Goal: Browse casually: Explore the website without a specific task or goal

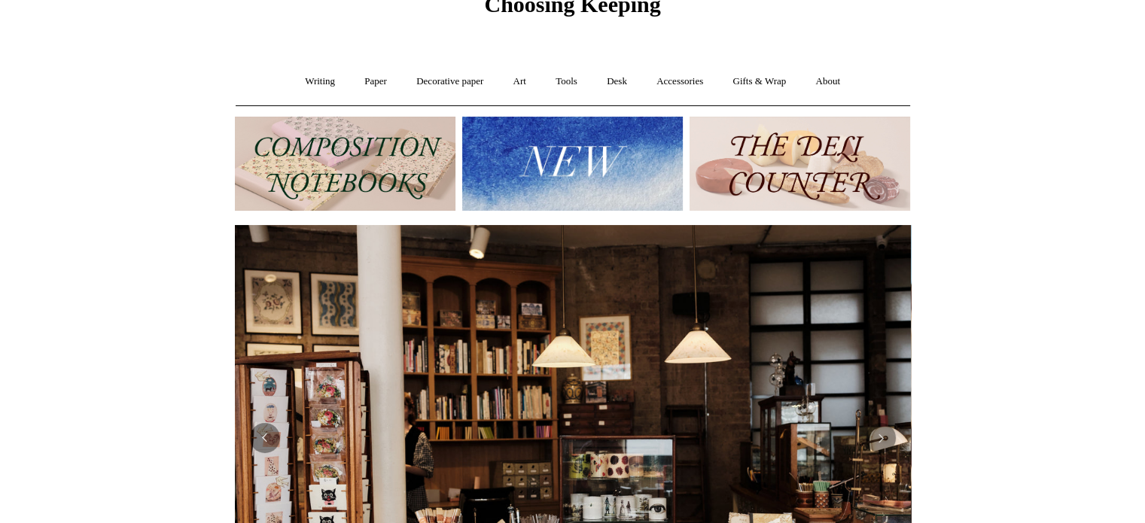
scroll to position [75, 0]
click at [579, 192] on img at bounding box center [572, 163] width 221 height 94
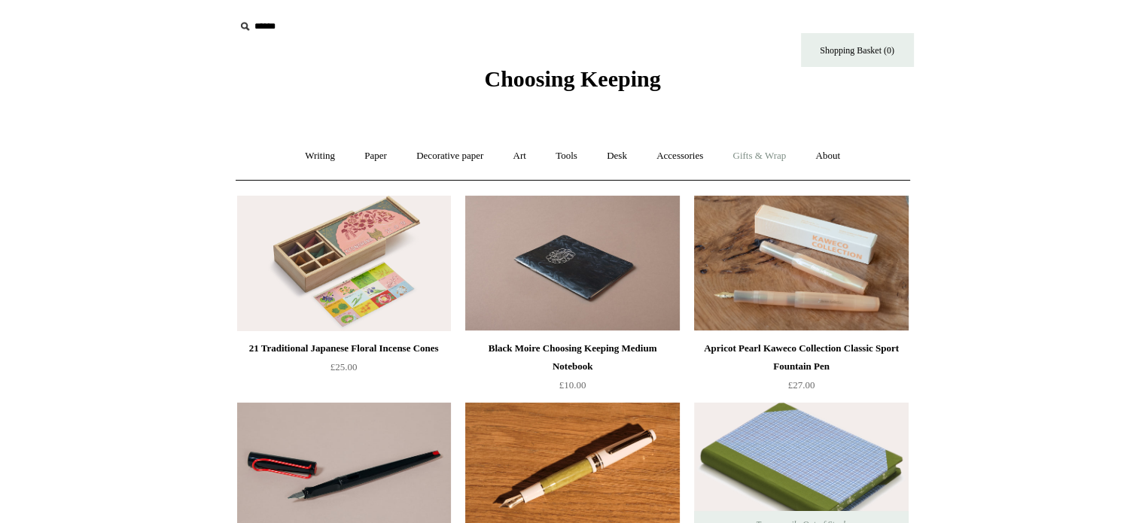
click at [774, 159] on link "Gifts & Wrap +" at bounding box center [759, 156] width 81 height 40
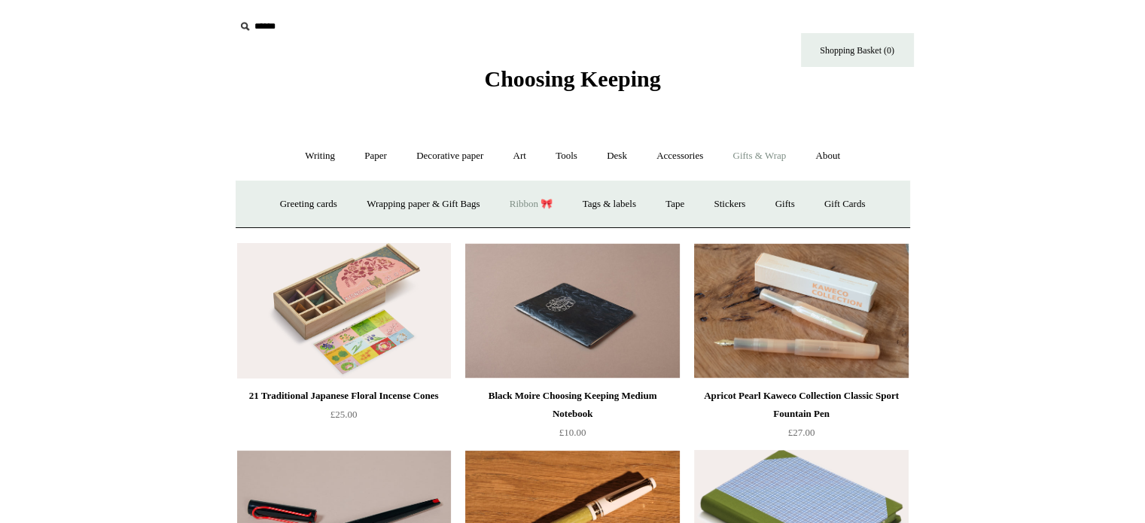
click at [521, 203] on link "Ribbon 🎀" at bounding box center [531, 204] width 71 height 40
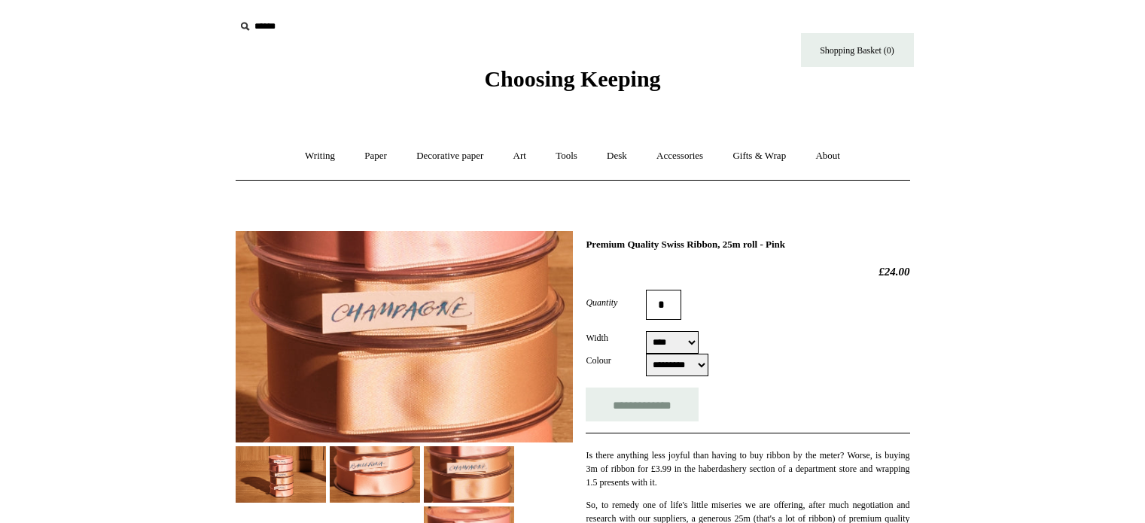
select select "****"
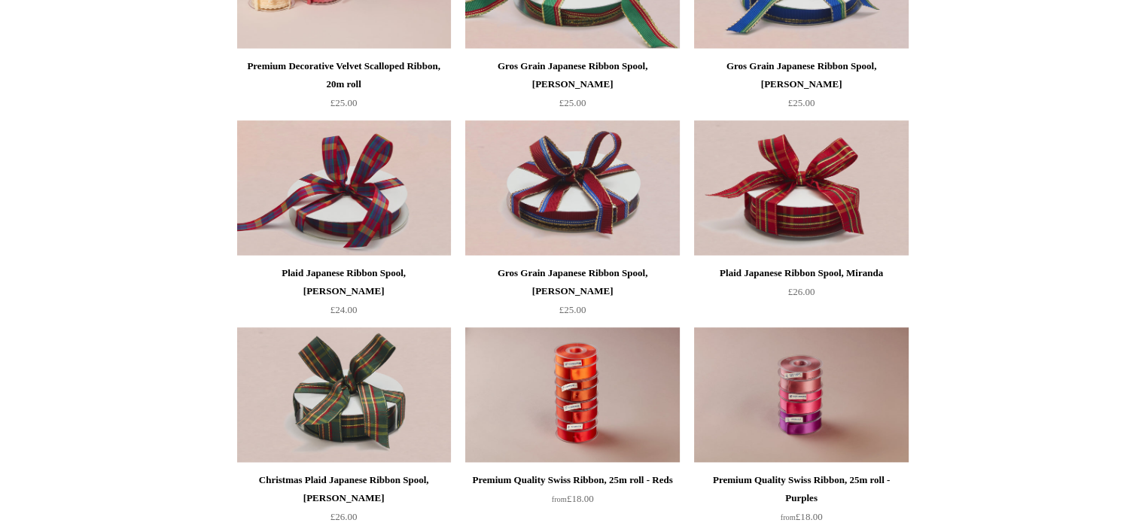
scroll to position [1204, 0]
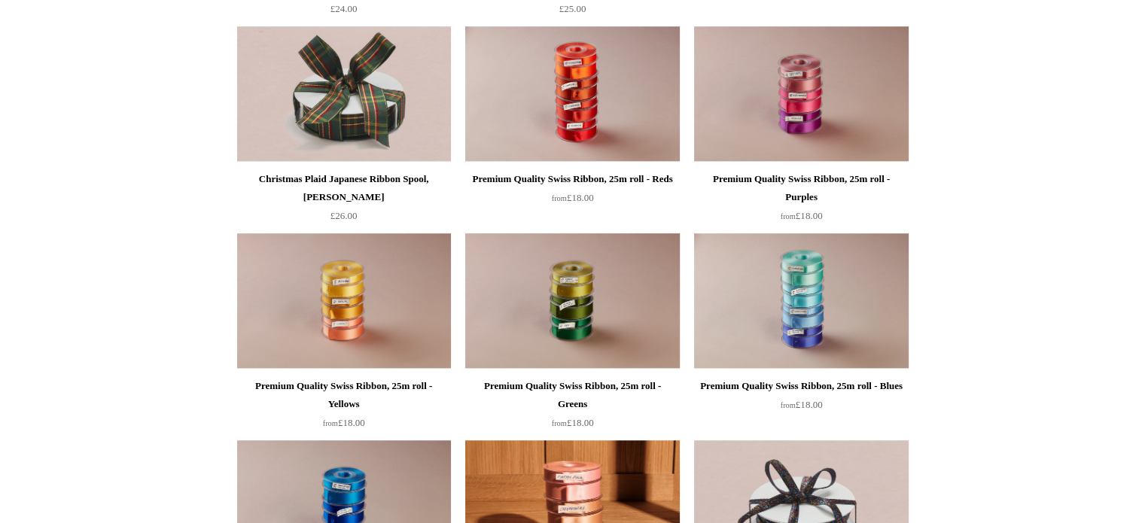
click at [603, 312] on img at bounding box center [572, 300] width 214 height 135
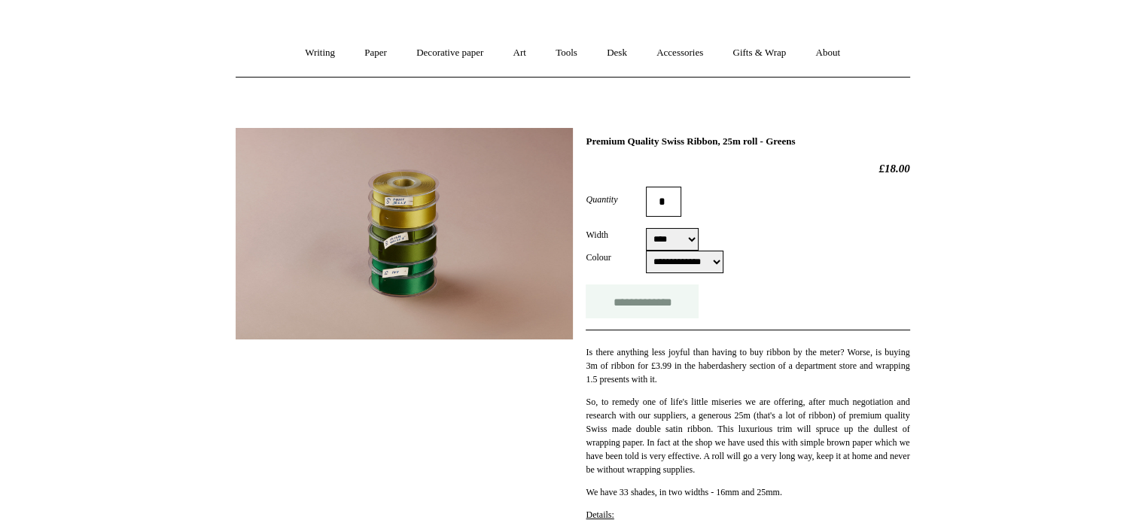
scroll to position [151, 0]
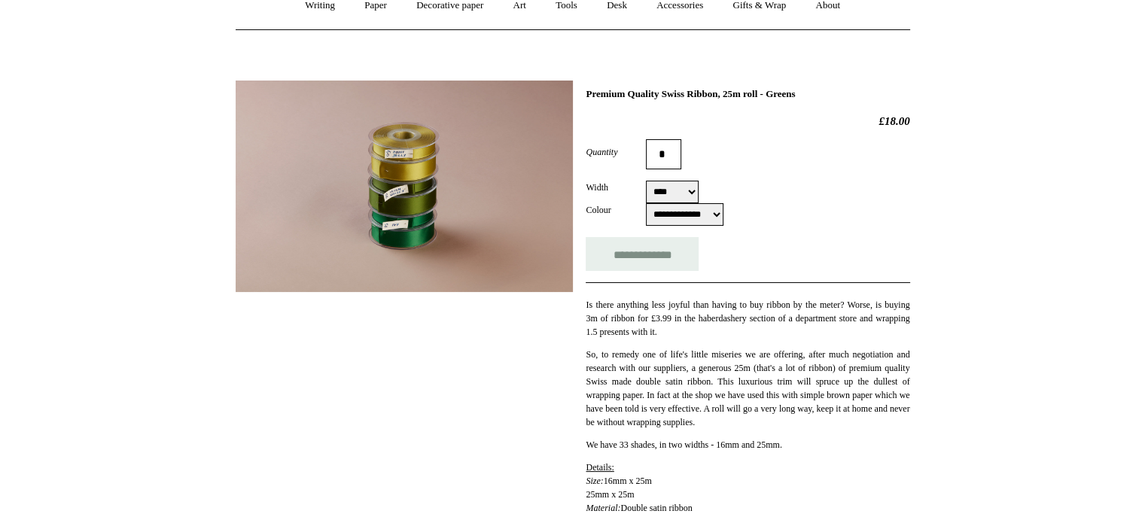
click at [392, 162] on img at bounding box center [404, 186] width 337 height 211
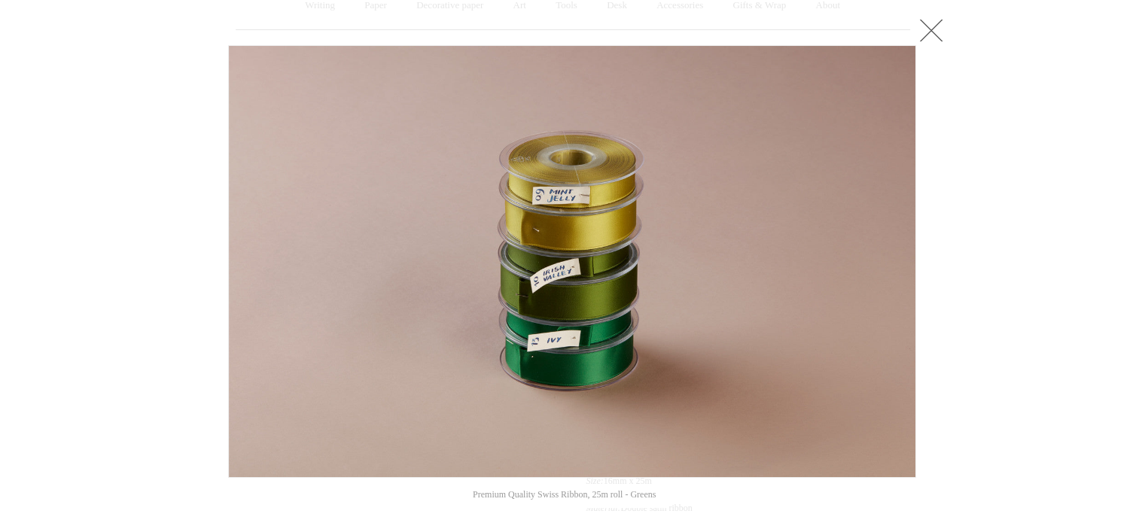
click at [920, 36] on link at bounding box center [931, 30] width 30 height 30
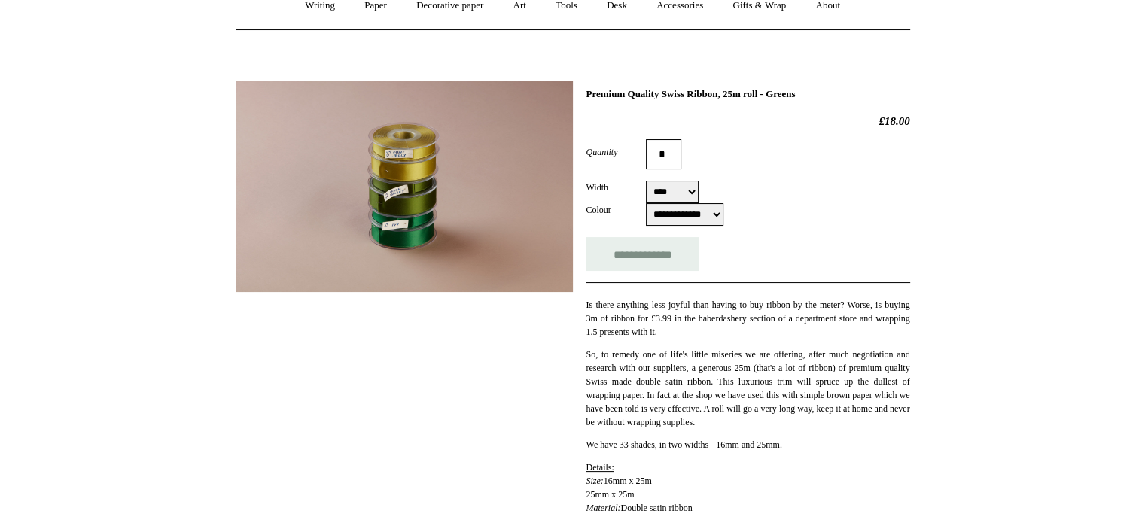
click at [689, 190] on select "**** ****" at bounding box center [672, 192] width 53 height 23
select select "****"
click at [646, 181] on select "**** ****" at bounding box center [672, 192] width 53 height 23
click at [686, 216] on select "**********" at bounding box center [685, 214] width 78 height 23
select select "**********"
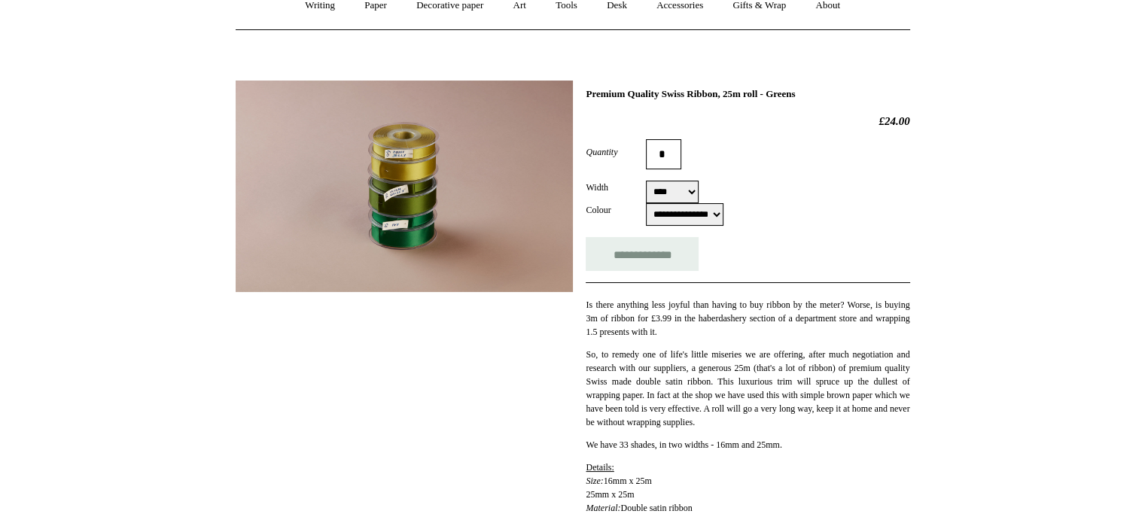
click at [646, 203] on select "**********" at bounding box center [685, 214] width 78 height 23
click at [792, 201] on div "Width **** ****" at bounding box center [747, 192] width 324 height 23
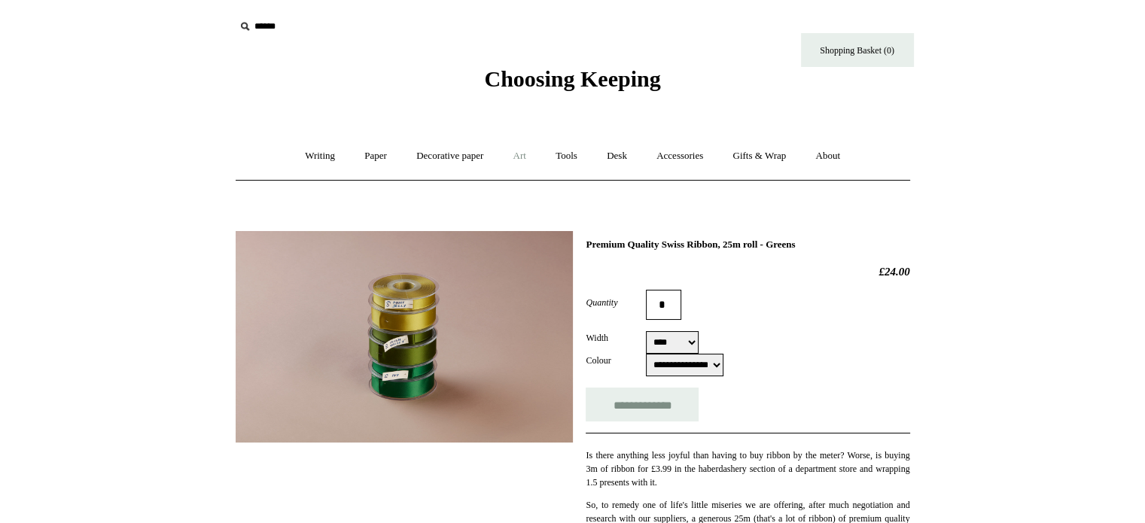
click at [522, 157] on link "Art +" at bounding box center [520, 156] width 40 height 40
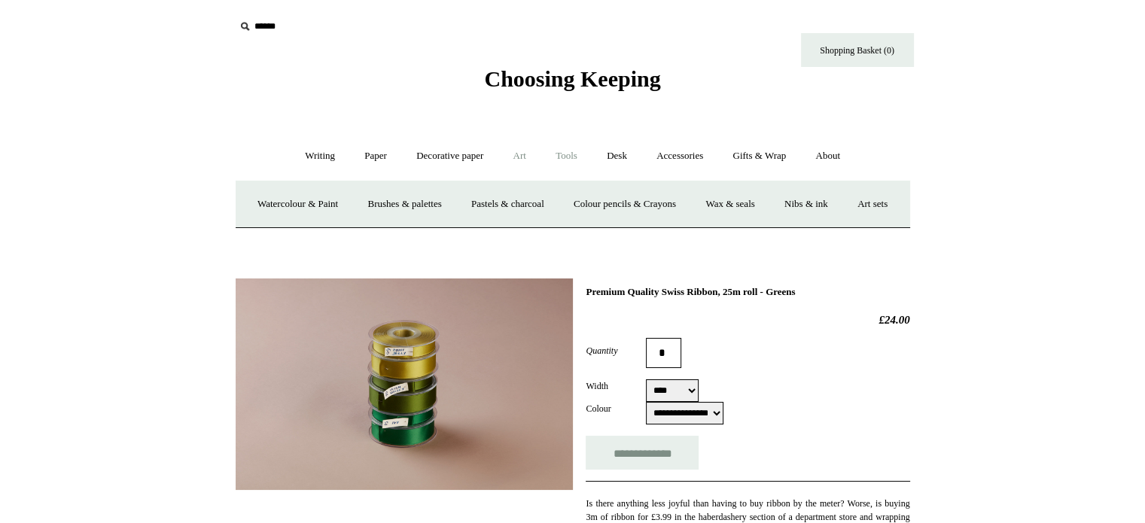
click at [563, 157] on link "Tools +" at bounding box center [566, 156] width 49 height 40
click at [555, 200] on link "Cutters" at bounding box center [546, 204] width 56 height 40
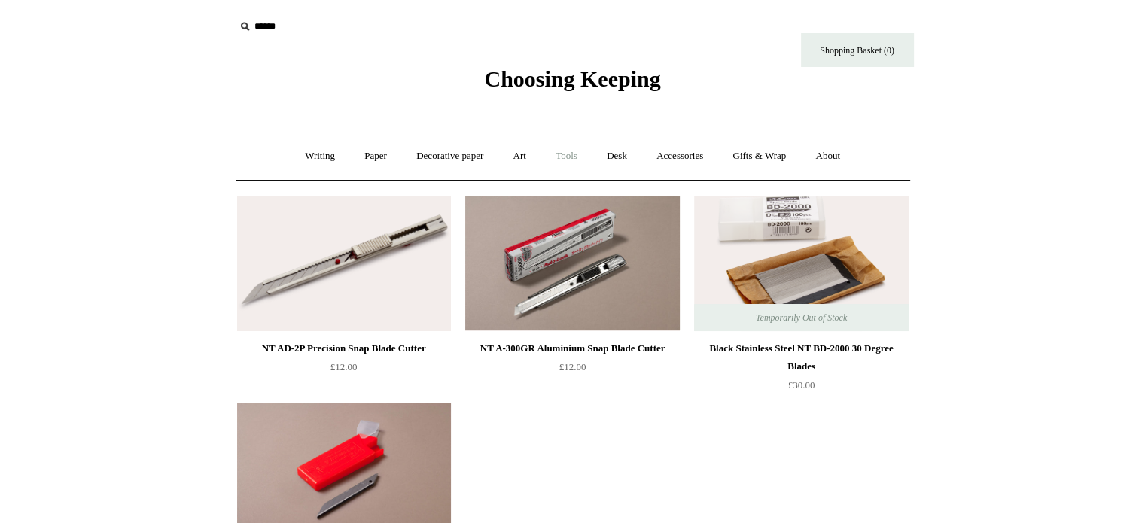
click at [561, 157] on link "Tools +" at bounding box center [566, 156] width 49 height 40
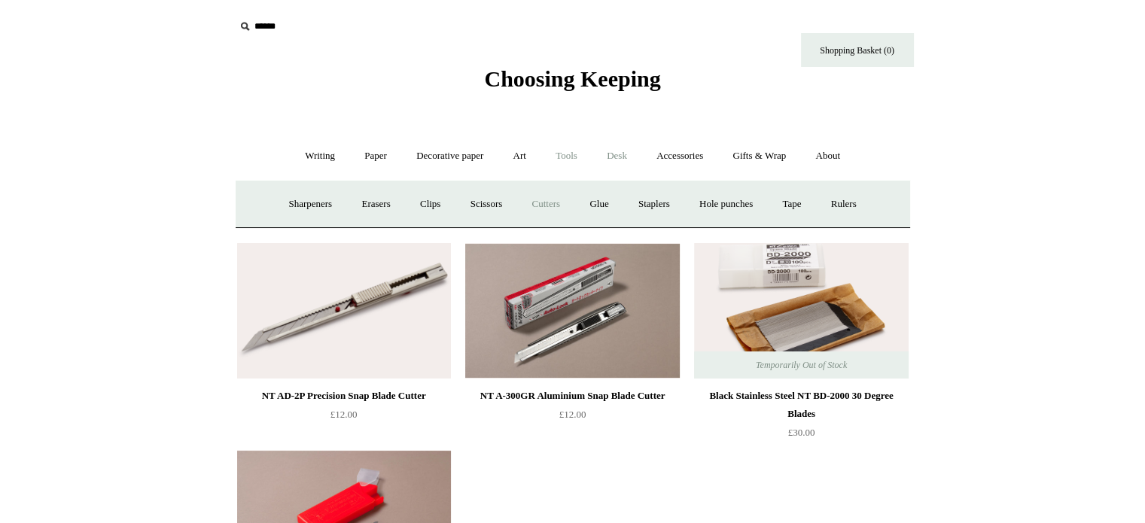
click at [623, 159] on link "Desk +" at bounding box center [616, 156] width 47 height 40
click at [571, 159] on link "Tools +" at bounding box center [566, 156] width 49 height 40
click at [806, 202] on link "Tape +" at bounding box center [791, 204] width 46 height 40
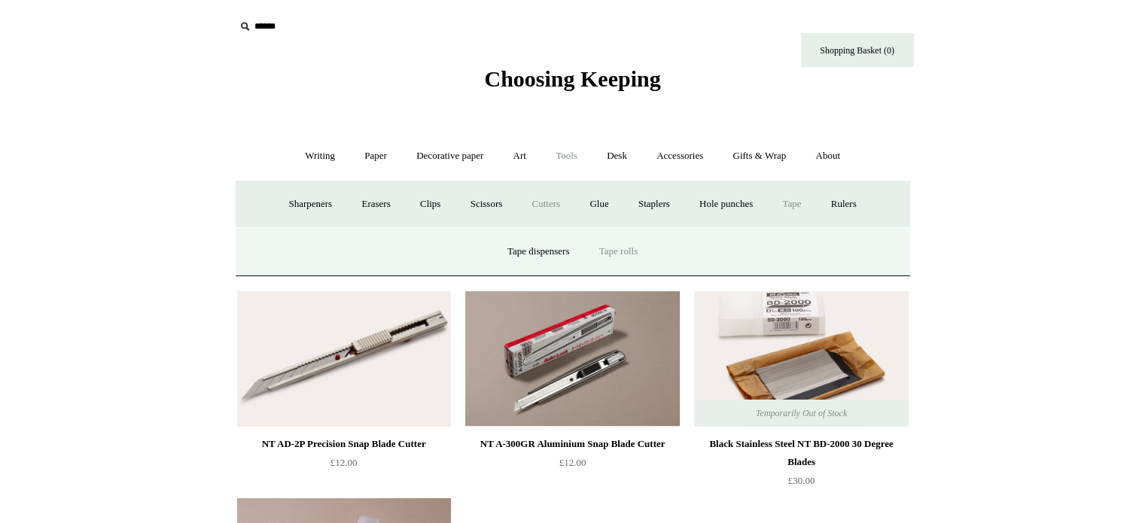
click at [625, 249] on link "Tape rolls" at bounding box center [617, 252] width 65 height 40
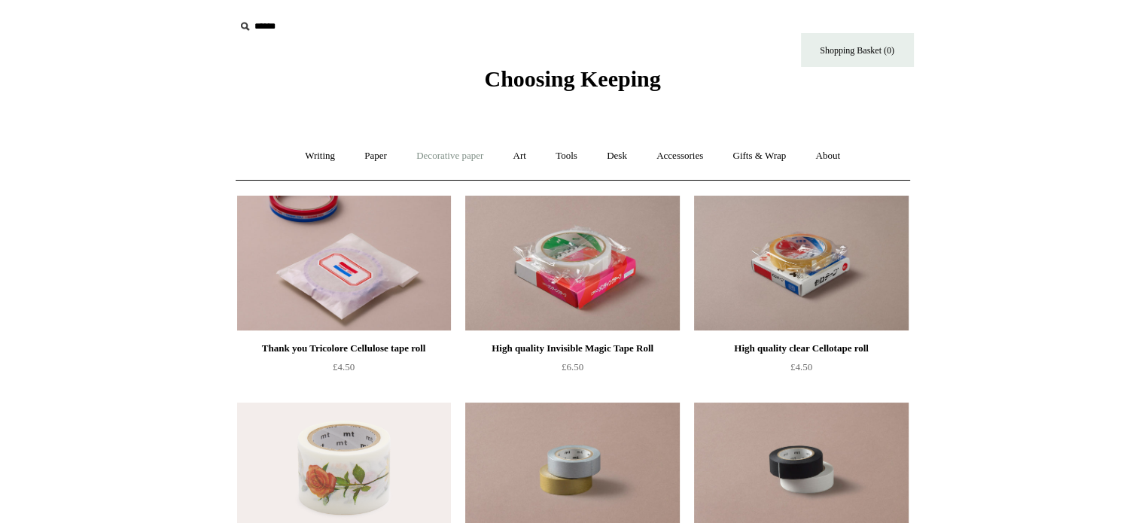
click at [438, 155] on link "Decorative paper +" at bounding box center [450, 156] width 94 height 40
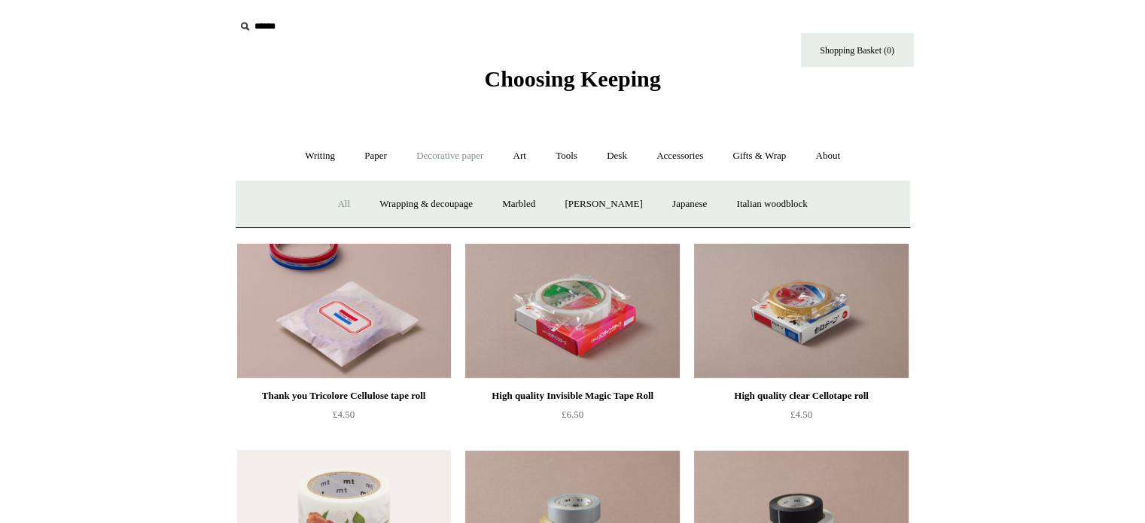
click at [334, 201] on link "All" at bounding box center [344, 204] width 40 height 40
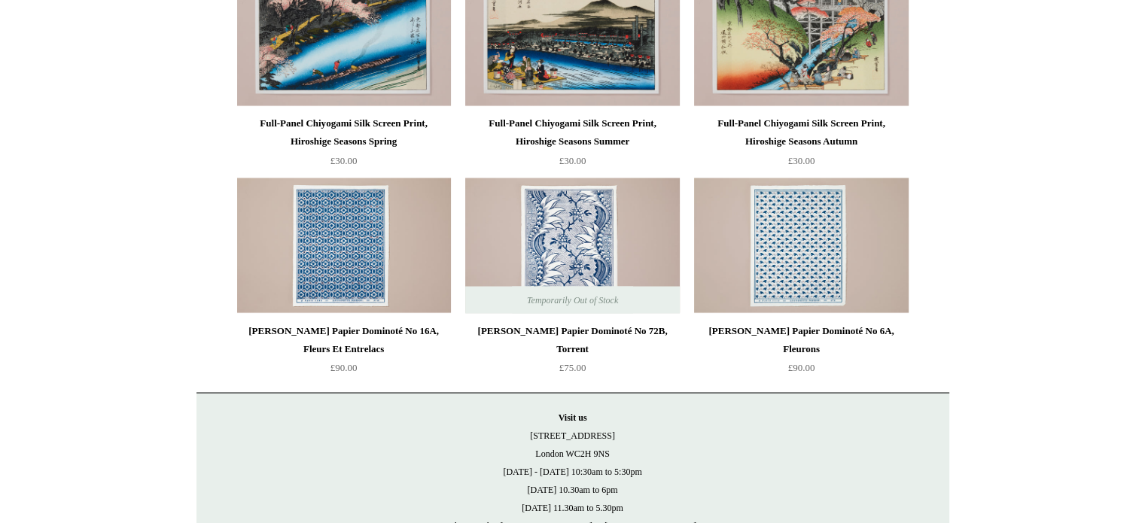
scroll to position [2709, 0]
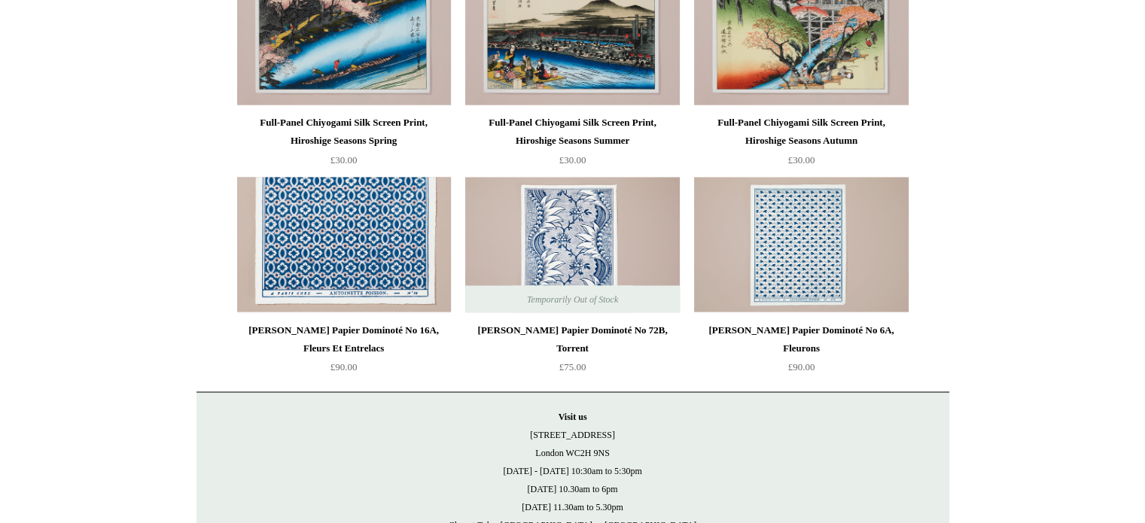
click at [313, 236] on img at bounding box center [344, 244] width 214 height 135
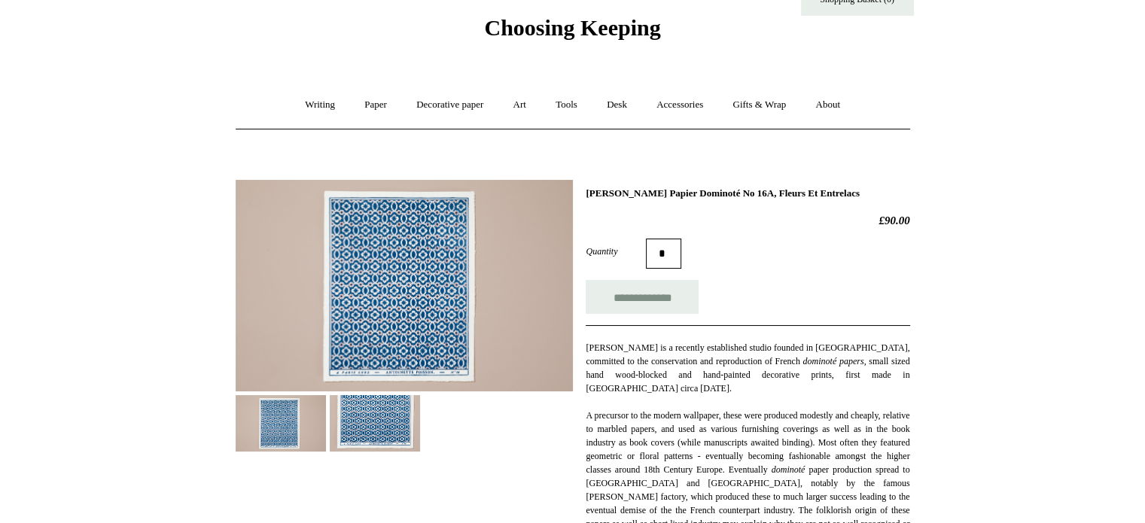
scroll to position [75, 0]
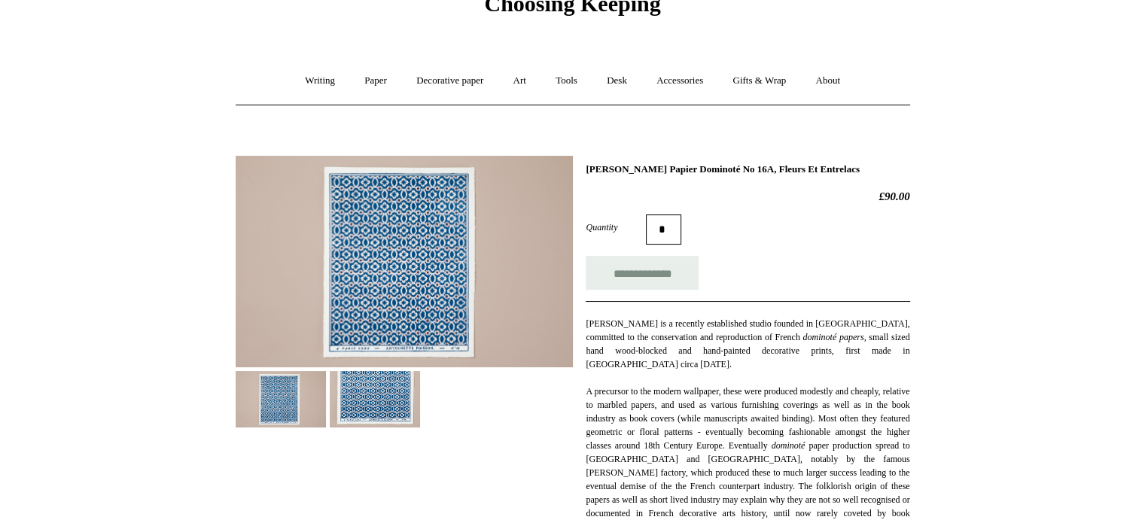
click at [370, 270] on img at bounding box center [404, 261] width 337 height 211
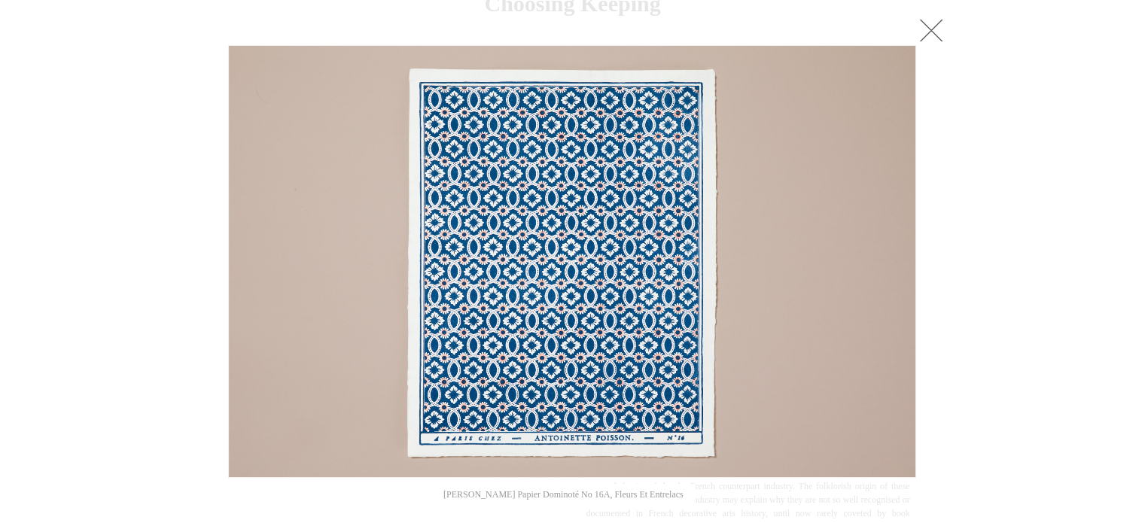
click at [942, 32] on link at bounding box center [931, 30] width 30 height 30
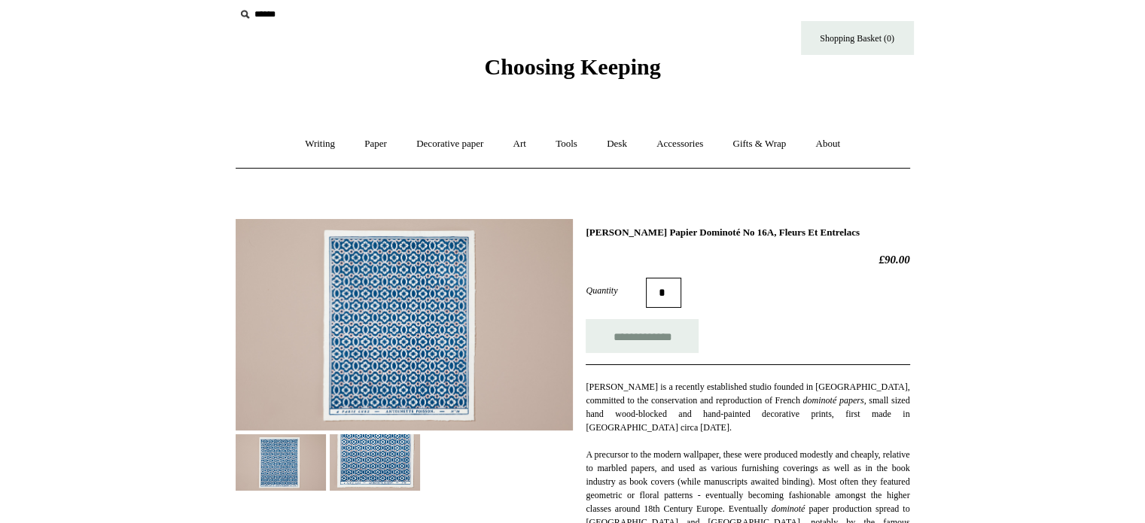
scroll to position [0, 0]
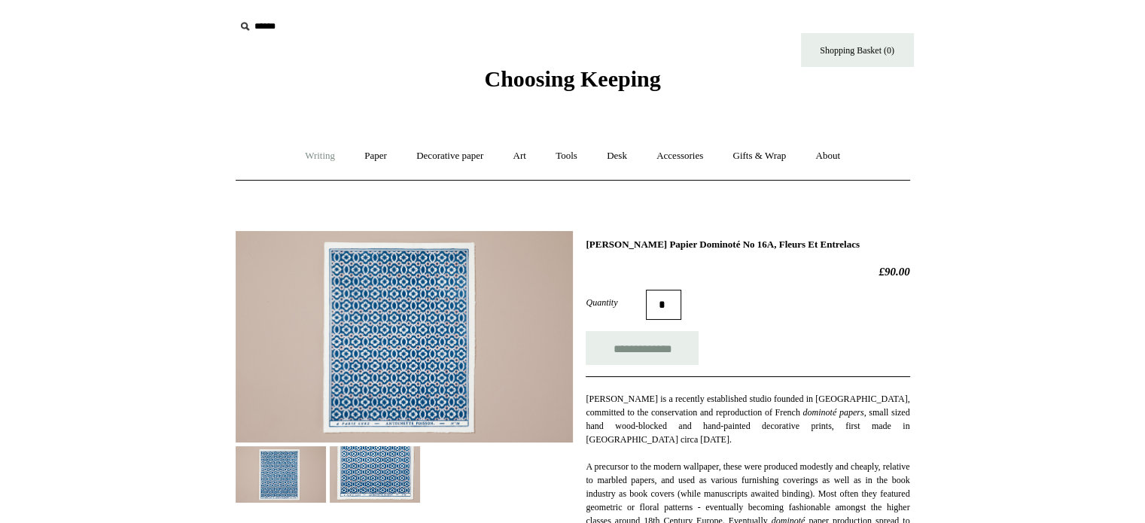
click at [316, 158] on link "Writing +" at bounding box center [319, 156] width 57 height 40
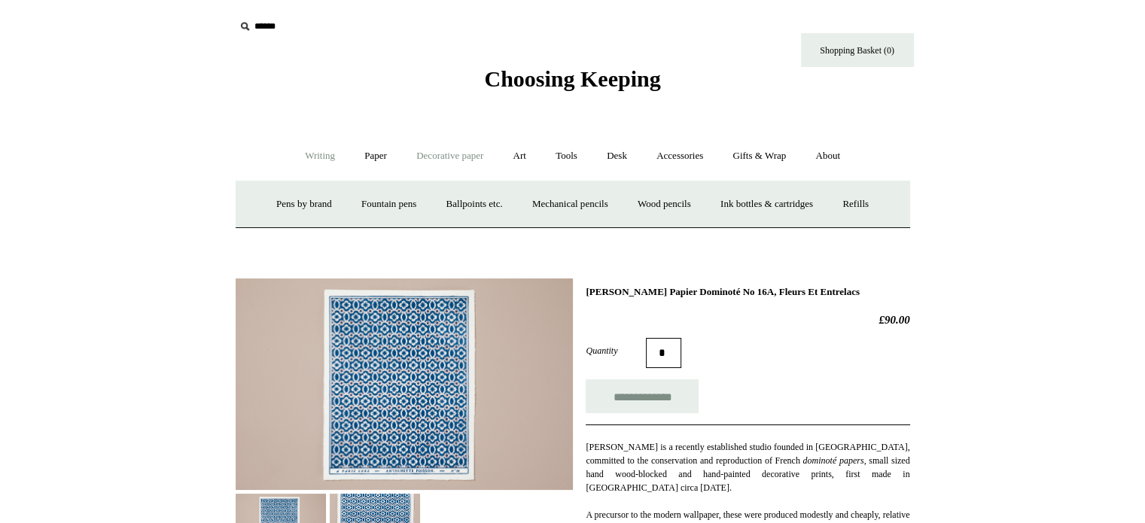
click at [464, 152] on link "Decorative paper +" at bounding box center [450, 156] width 94 height 40
click at [376, 155] on link "Paper +" at bounding box center [376, 156] width 50 height 40
click at [632, 207] on link "Greeting cards +" at bounding box center [634, 204] width 84 height 40
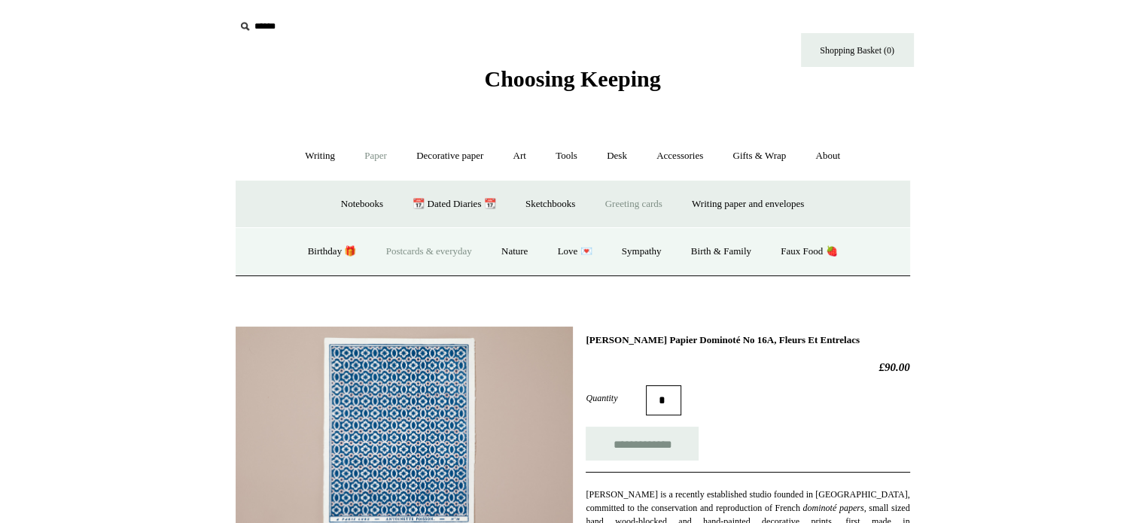
click at [446, 252] on link "Postcards & everyday" at bounding box center [429, 252] width 113 height 40
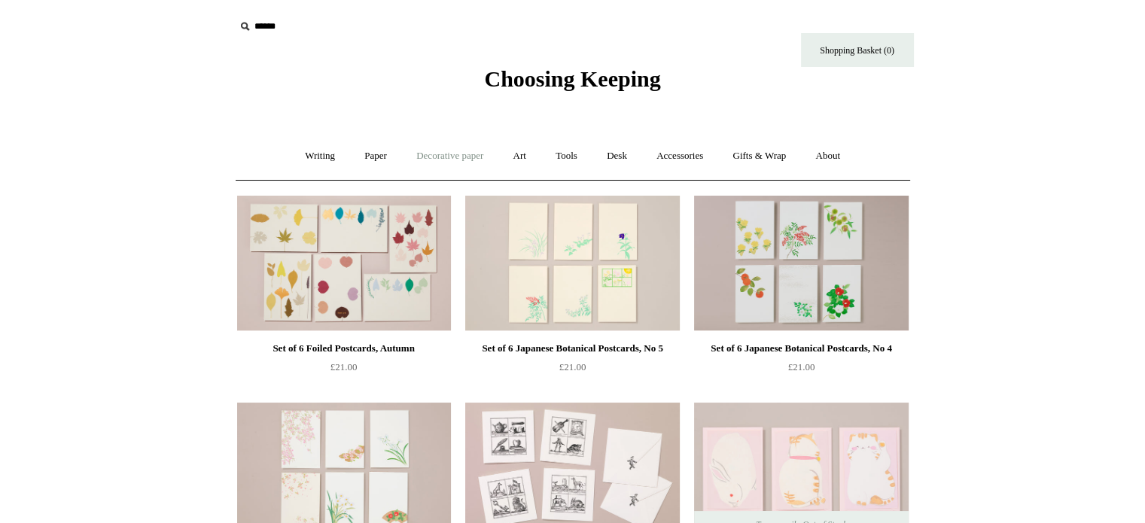
click at [453, 160] on link "Decorative paper +" at bounding box center [450, 156] width 94 height 40
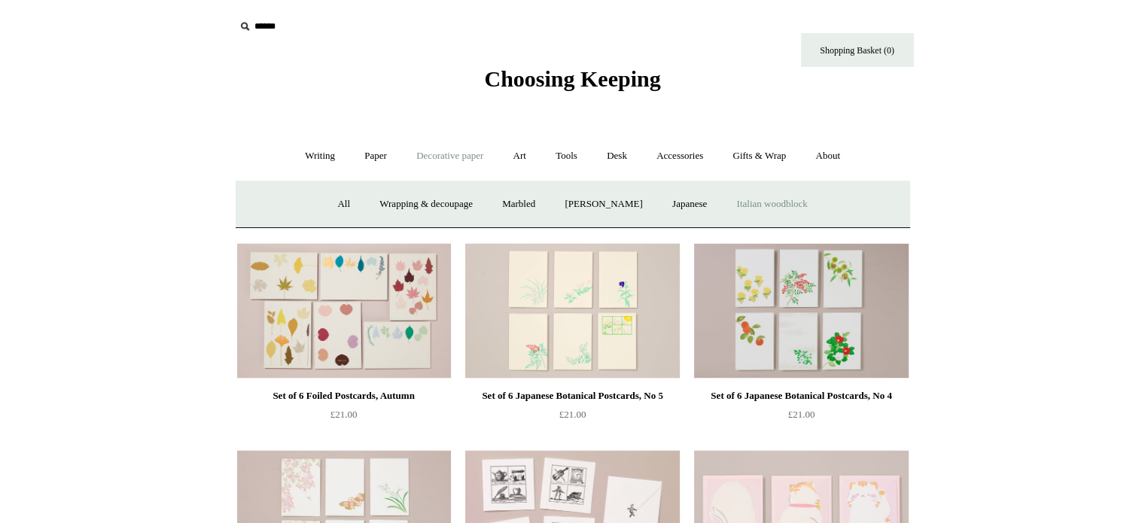
click at [774, 202] on link "Italian woodblock" at bounding box center [771, 204] width 98 height 40
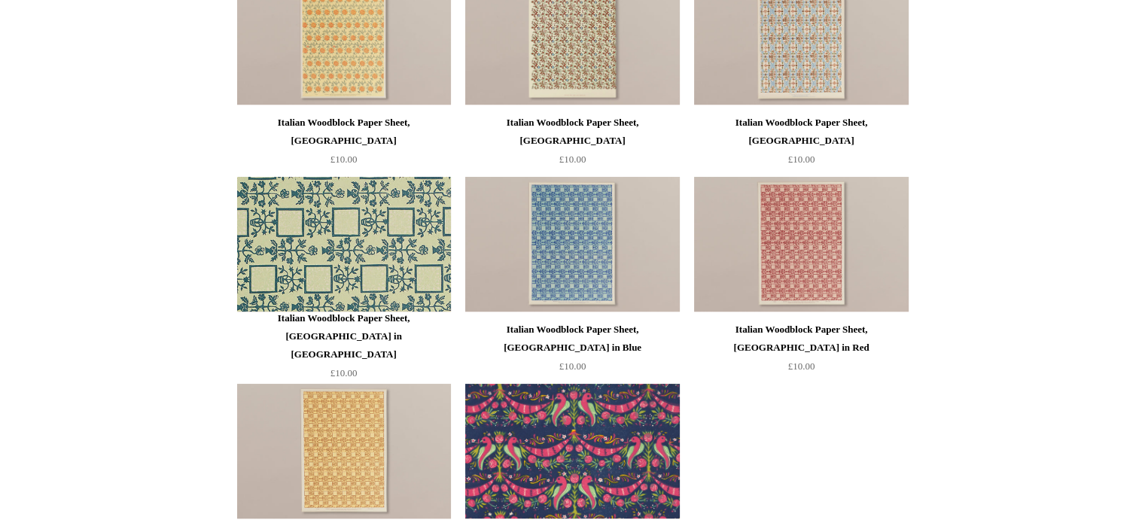
scroll to position [376, 0]
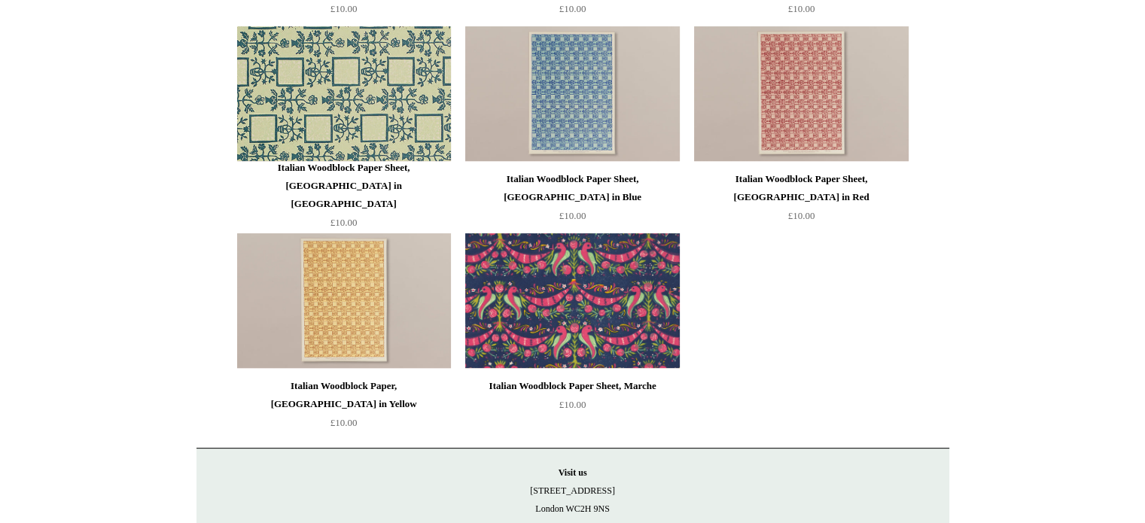
click at [370, 108] on img at bounding box center [344, 93] width 214 height 135
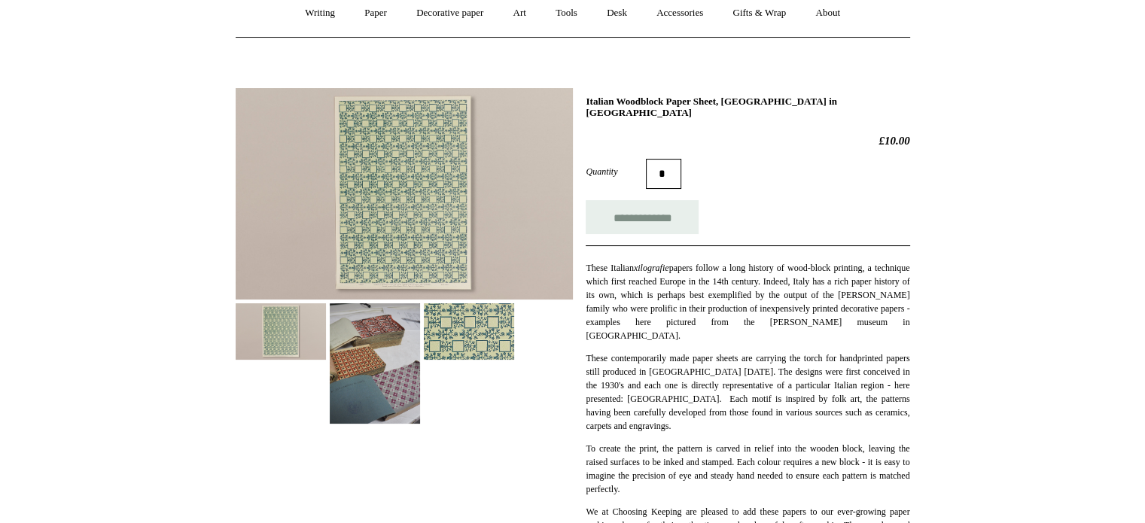
scroll to position [151, 0]
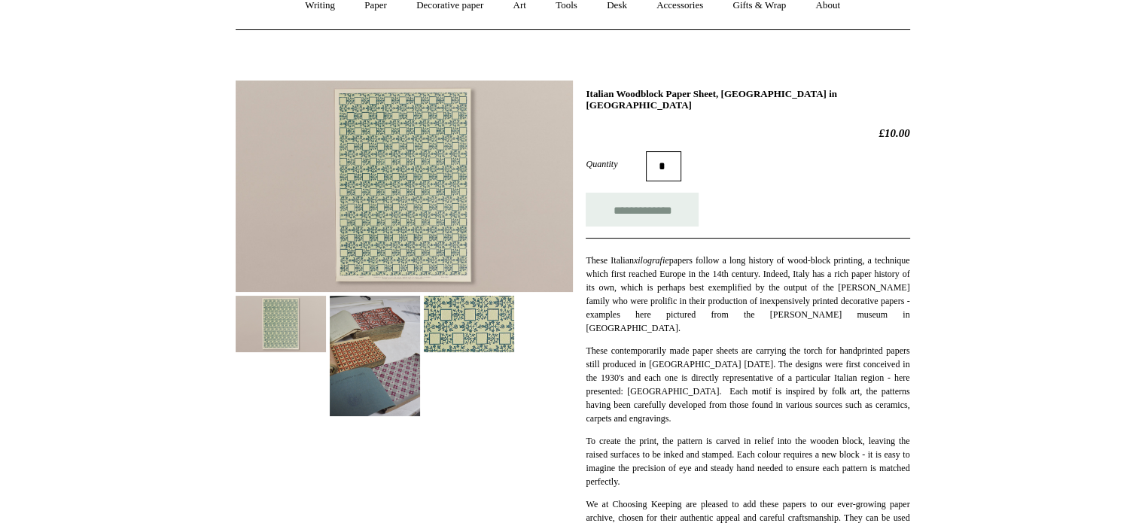
click at [388, 318] on img at bounding box center [375, 356] width 90 height 120
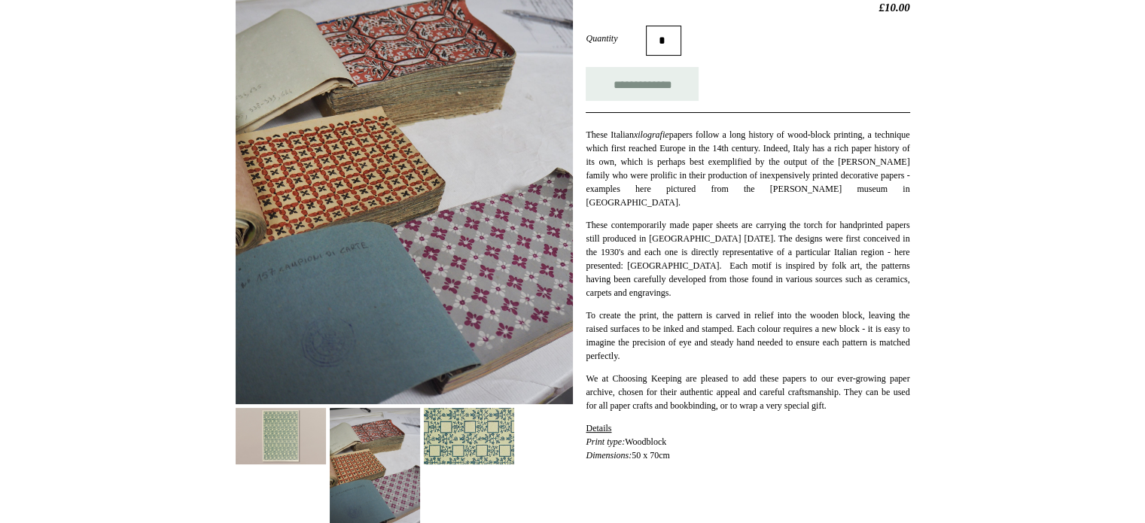
scroll to position [301, 0]
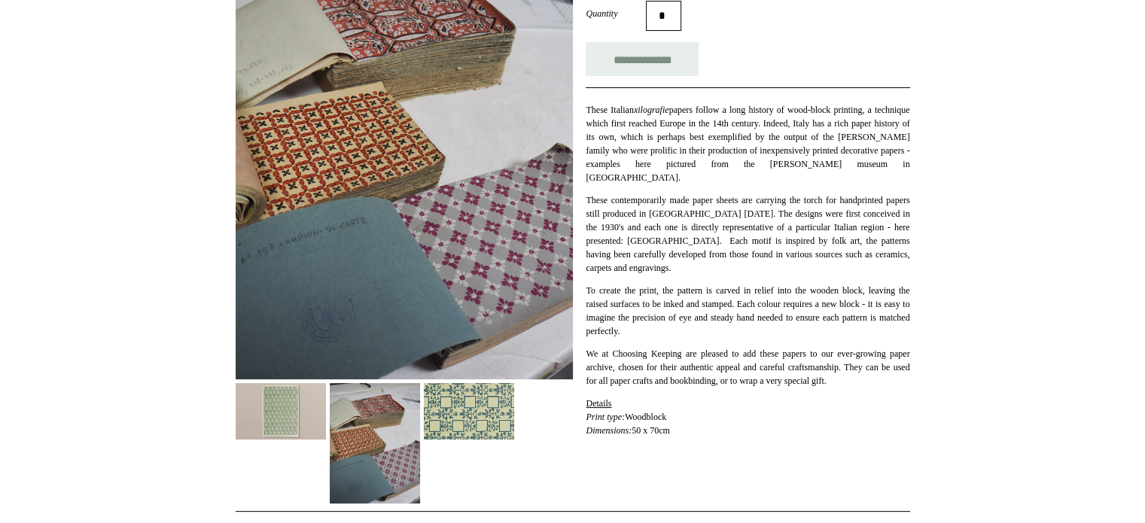
click at [476, 392] on img at bounding box center [469, 411] width 90 height 56
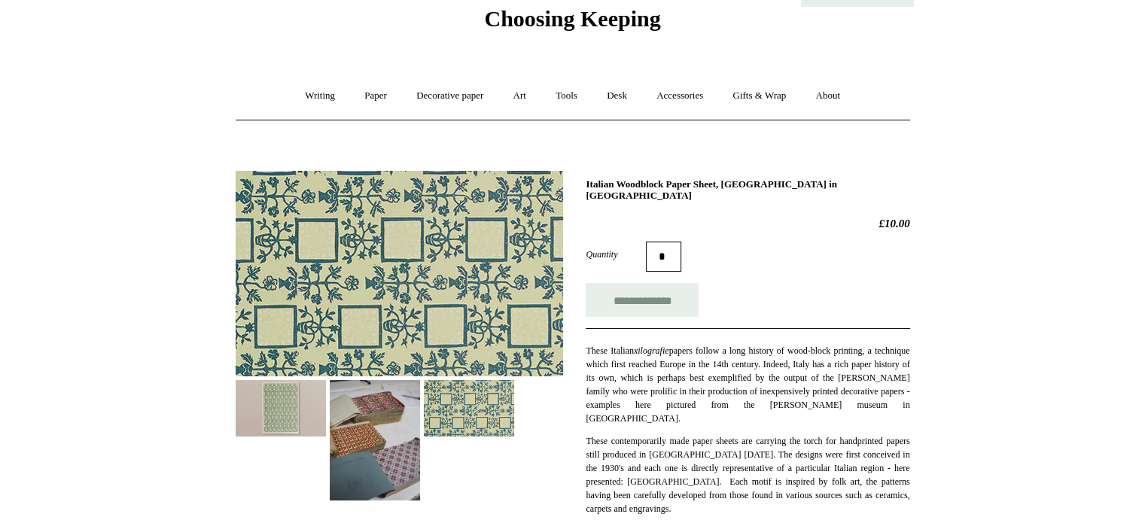
scroll to position [151, 0]
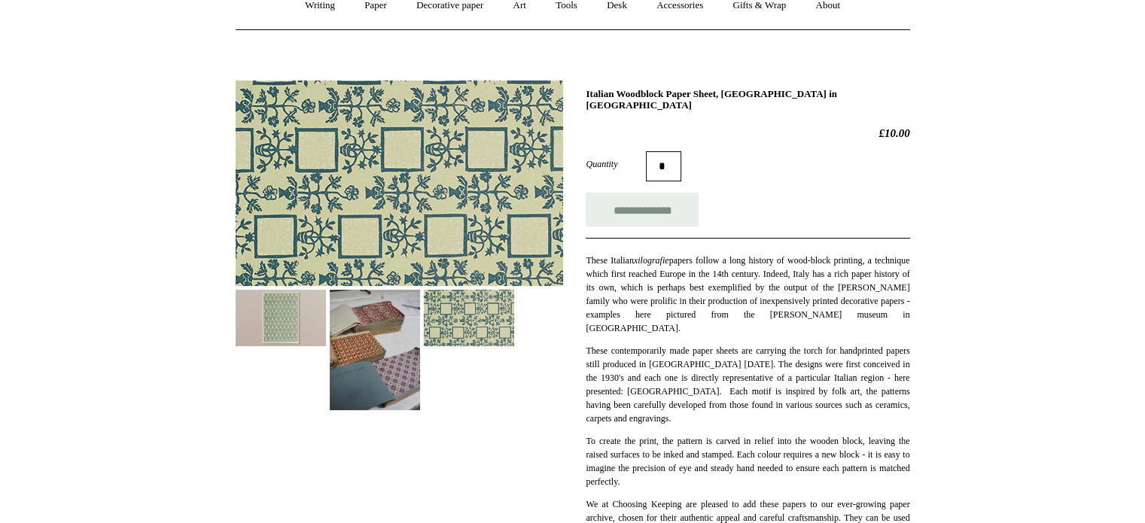
click at [295, 318] on img at bounding box center [281, 318] width 90 height 56
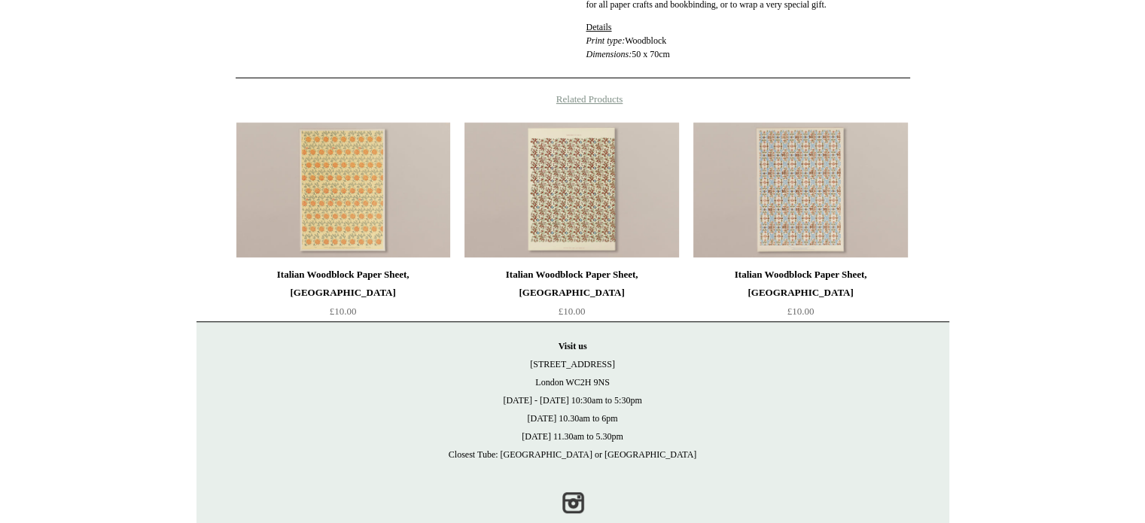
scroll to position [602, 0]
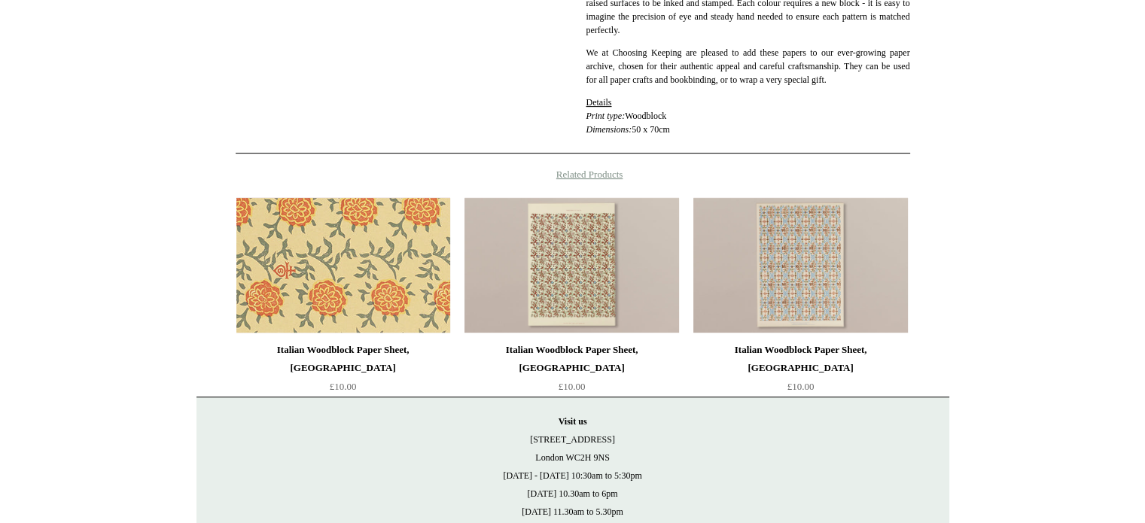
click at [339, 311] on img at bounding box center [343, 264] width 214 height 135
